Goal: Information Seeking & Learning: Learn about a topic

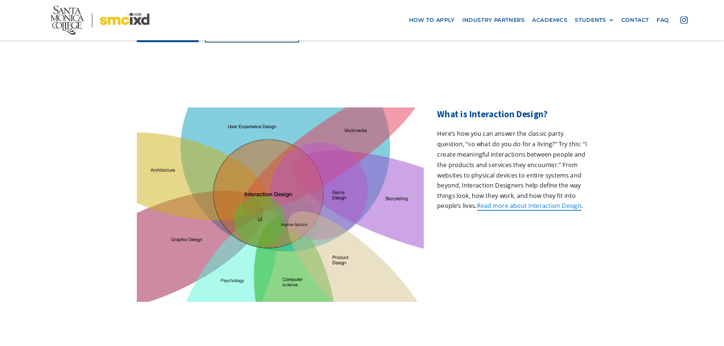
scroll to position [285, 0]
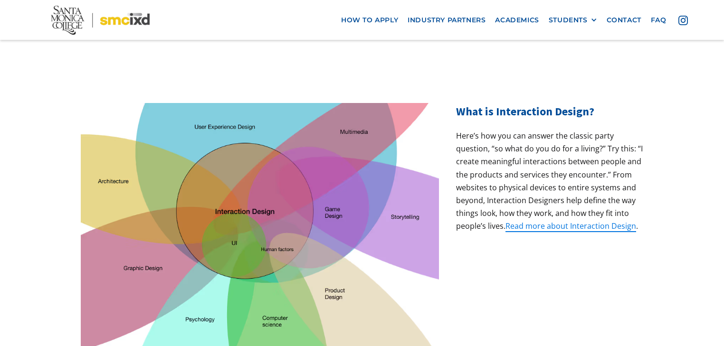
drag, startPoint x: 405, startPoint y: 9, endPoint x: 524, endPoint y: 310, distance: 323.4
click at [524, 310] on div "What is Interaction Design? Here’s how you can answer the classic party questio…" at bounding box center [549, 224] width 187 height 243
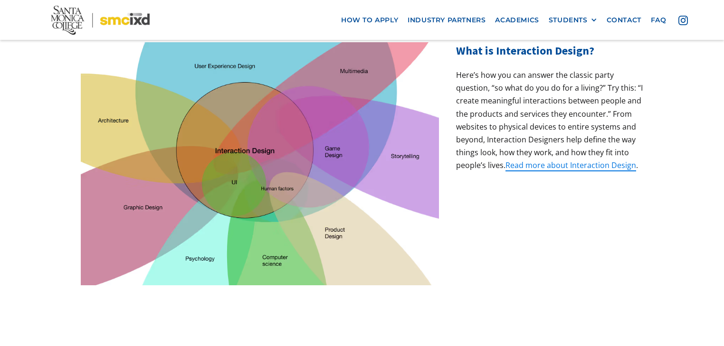
scroll to position [279, 0]
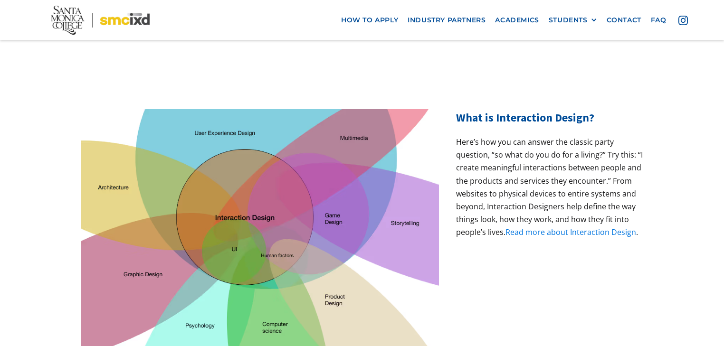
click at [600, 227] on link "Read more about Interaction Design" at bounding box center [570, 232] width 131 height 10
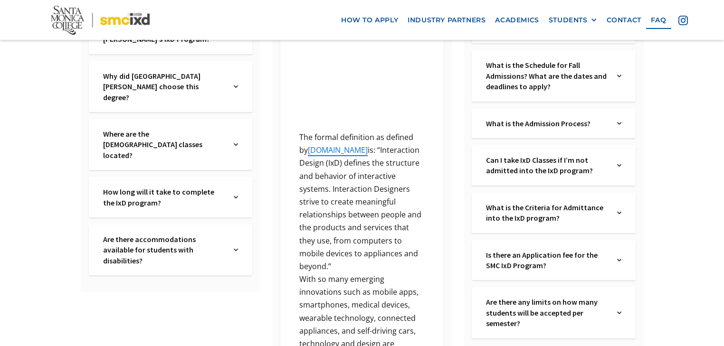
scroll to position [281, 0]
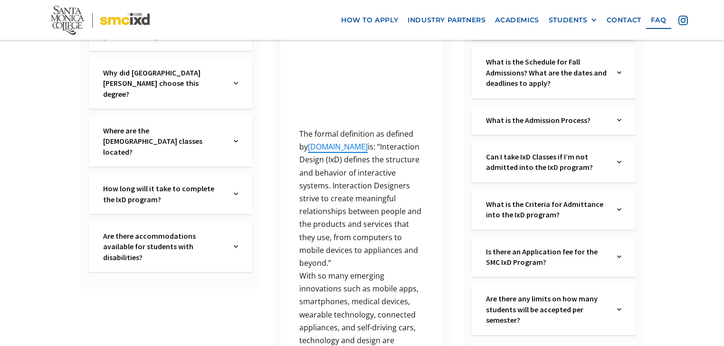
click at [235, 77] on img at bounding box center [236, 83] width 4 height 32
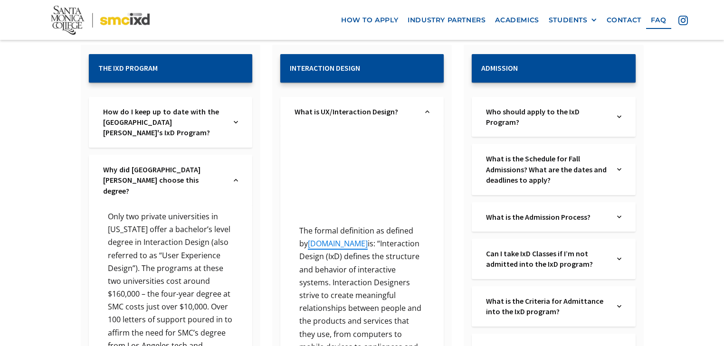
scroll to position [188, 0]
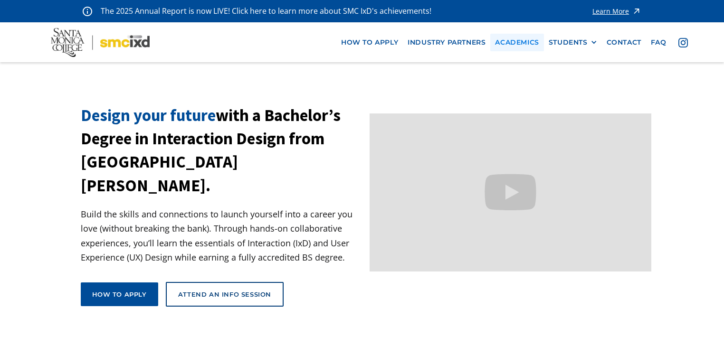
click at [508, 42] on link "Academics" at bounding box center [516, 43] width 53 height 18
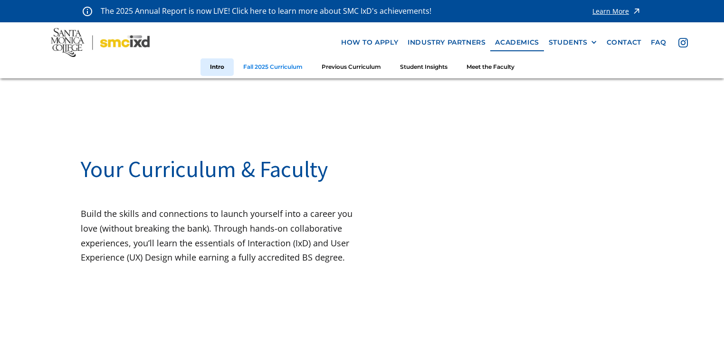
click at [273, 69] on link "Fall 2025 Curriculum" at bounding box center [273, 67] width 78 height 18
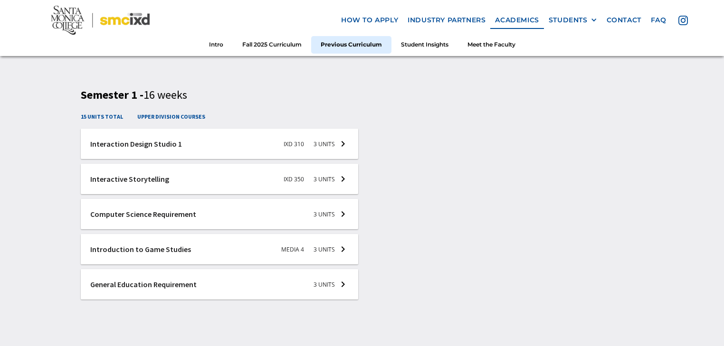
scroll to position [1381, 0]
click at [281, 287] on div at bounding box center [220, 284] width 278 height 30
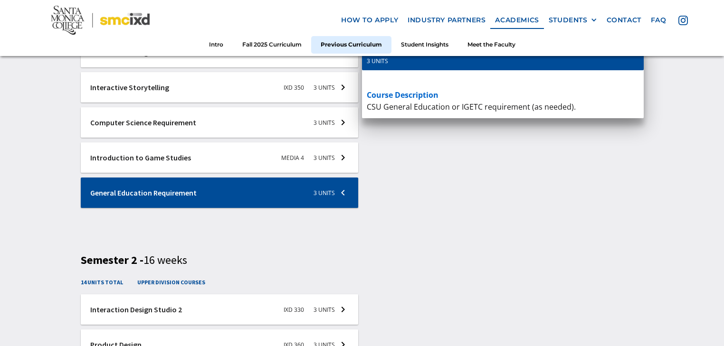
scroll to position [1495, 0]
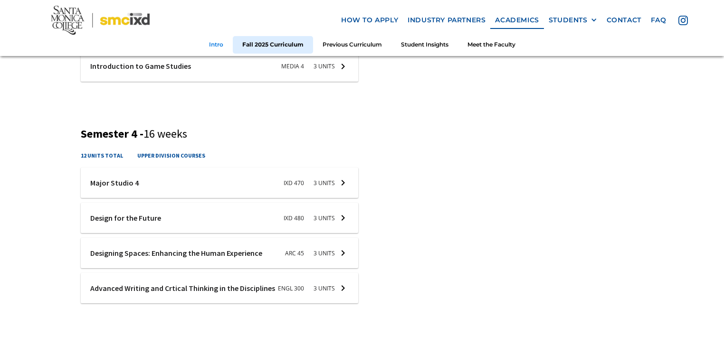
click at [213, 39] on link "Intro" at bounding box center [215, 45] width 33 height 18
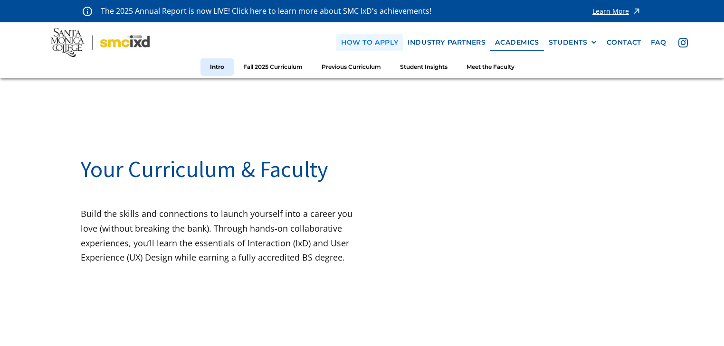
click at [387, 39] on link "how to apply" at bounding box center [369, 43] width 66 height 18
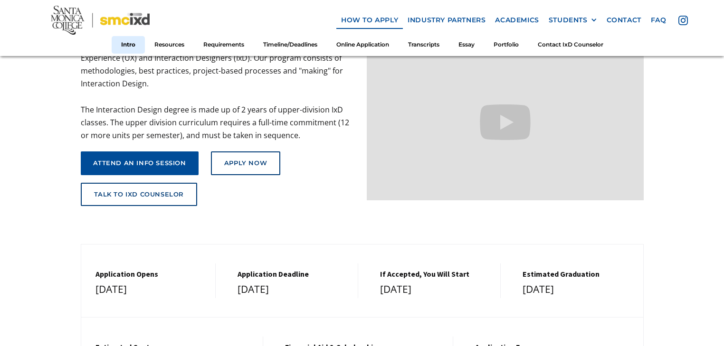
scroll to position [38, 0]
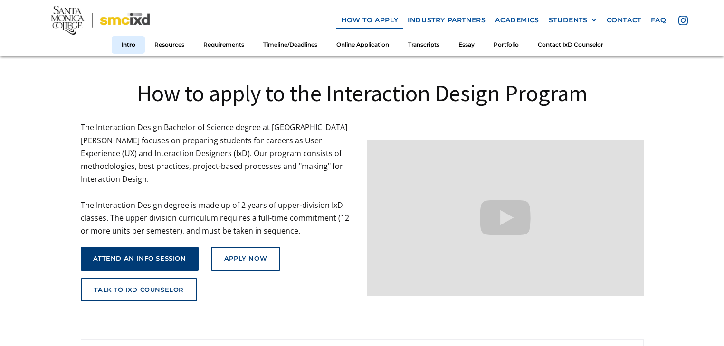
click at [156, 255] on div "attend an info session" at bounding box center [139, 259] width 93 height 8
click at [269, 141] on p "The Interaction Design Bachelor of Science degree at Santa Monica College focus…" at bounding box center [219, 179] width 277 height 116
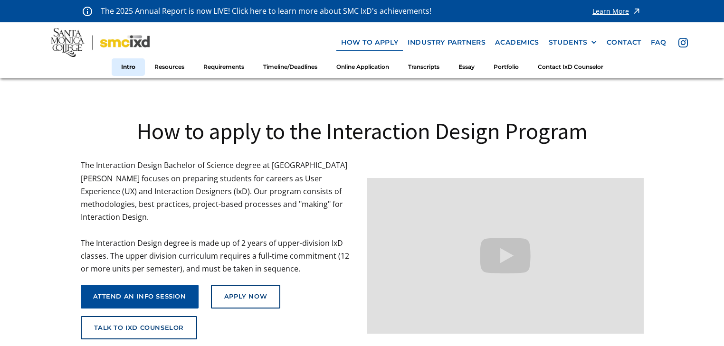
click at [199, 164] on p "The Interaction Design Bachelor of Science degree at Santa Monica College focus…" at bounding box center [219, 217] width 277 height 116
click at [234, 206] on p "The Interaction Design Bachelor of Science degree at Santa Monica College focus…" at bounding box center [219, 217] width 277 height 116
click at [154, 293] on div "attend an info session" at bounding box center [139, 297] width 93 height 8
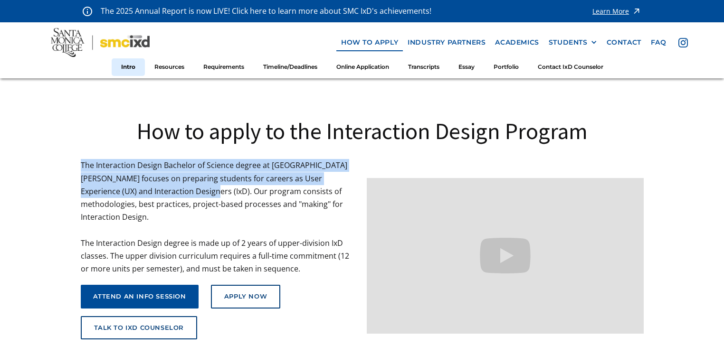
drag, startPoint x: 78, startPoint y: 165, endPoint x: 176, endPoint y: 192, distance: 101.4
copy p "The Interaction Design Bachelor of Science degree at Santa Monica College focus…"
click at [122, 42] on img at bounding box center [100, 42] width 99 height 29
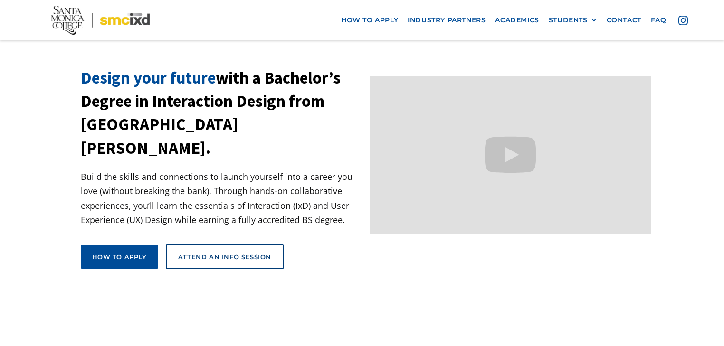
scroll to position [114, 0]
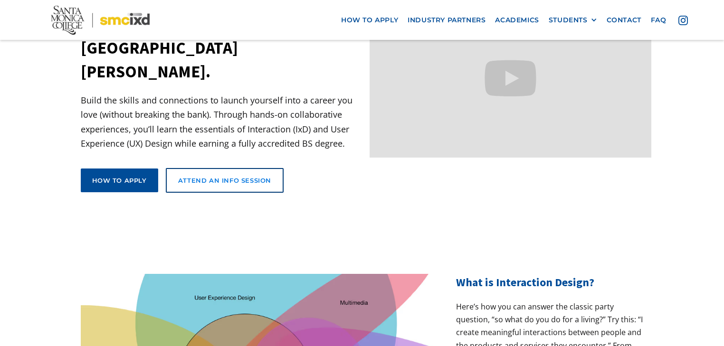
click at [256, 168] on link "Attend an Info Session" at bounding box center [225, 180] width 118 height 25
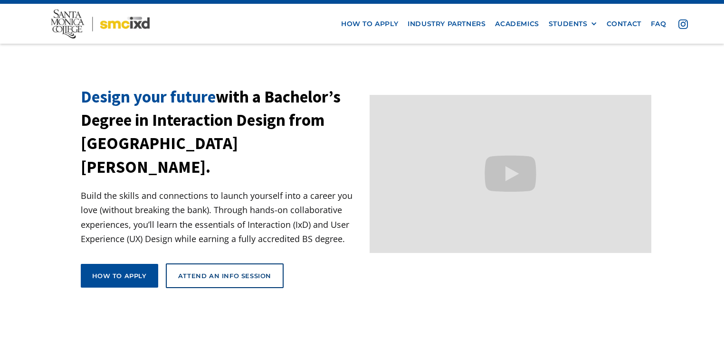
scroll to position [0, 0]
